Goal: Find contact information: Find contact information

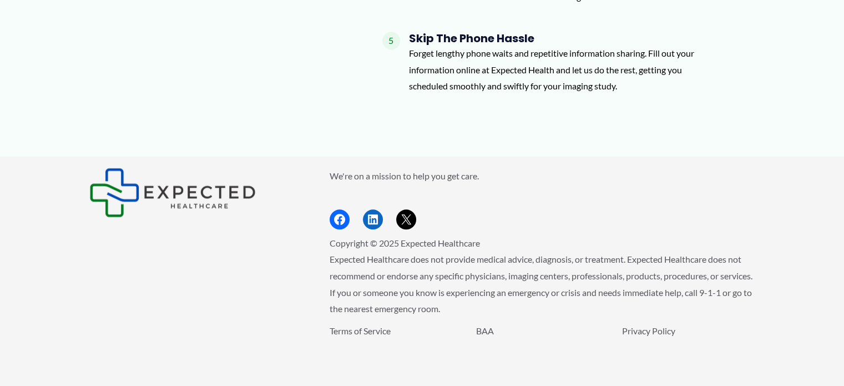
scroll to position [1301, 0]
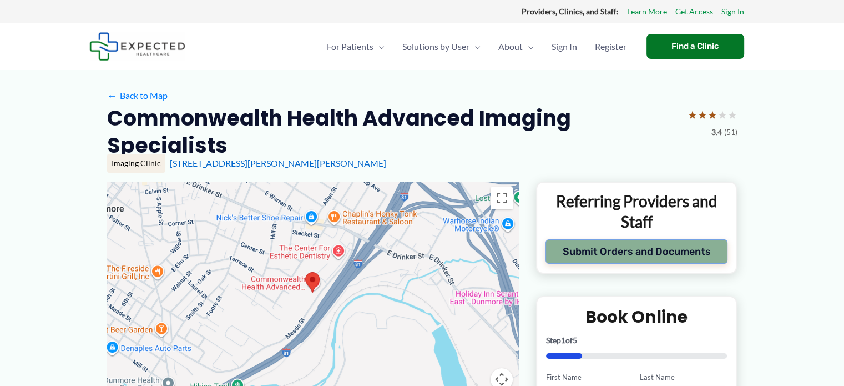
click at [676, 252] on button "Submit Orders and Documents" at bounding box center [636, 251] width 183 height 24
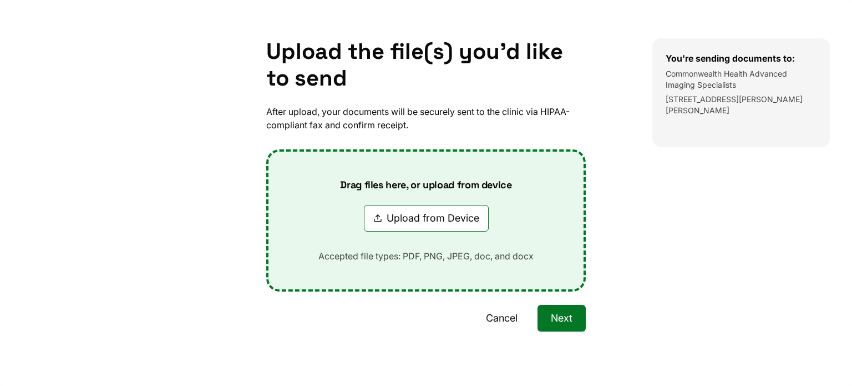
scroll to position [89, 0]
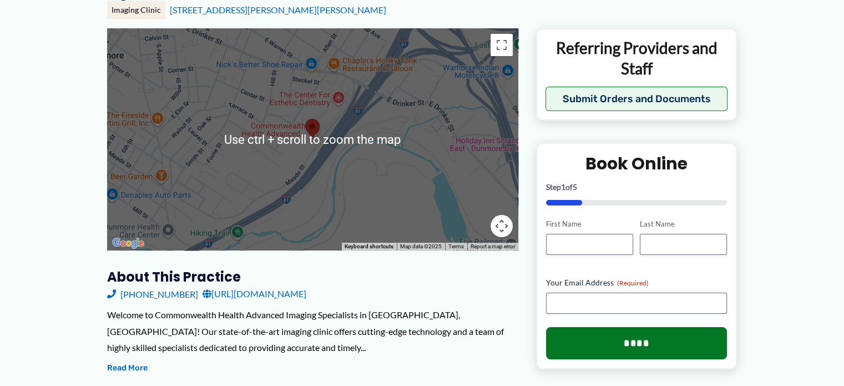
scroll to position [166, 0]
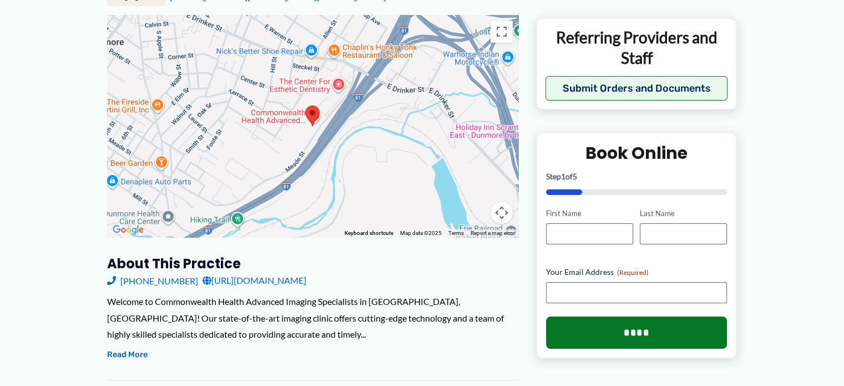
click at [300, 281] on link "[URL][DOMAIN_NAME]" at bounding box center [254, 280] width 104 height 17
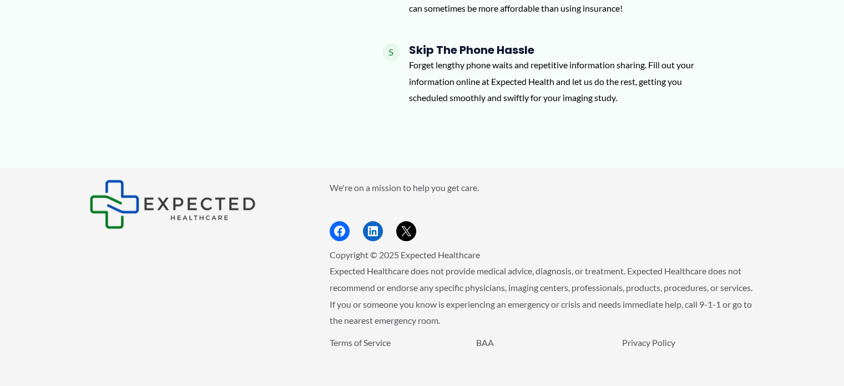
scroll to position [1301, 0]
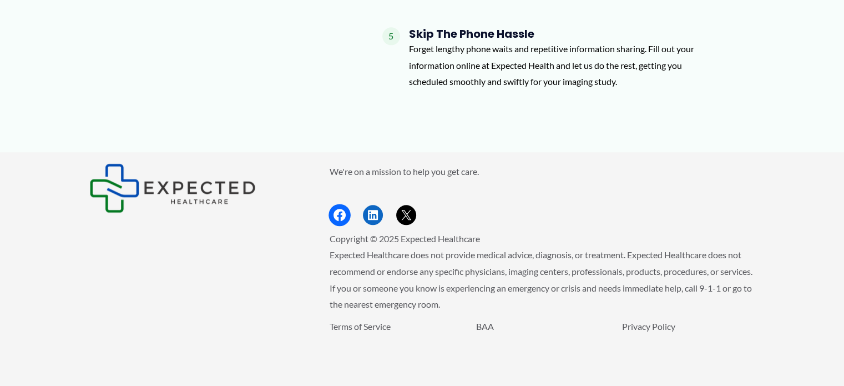
click at [346, 217] on icon "Footer Widget 2" at bounding box center [339, 214] width 14 height 14
